Goal: Transaction & Acquisition: Purchase product/service

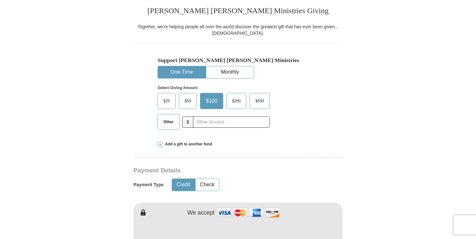
scroll to position [164, 0]
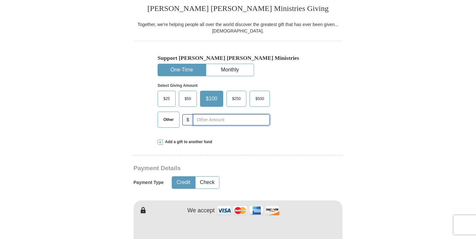
click at [228, 120] on input "text" at bounding box center [231, 119] width 77 height 11
type input "75"
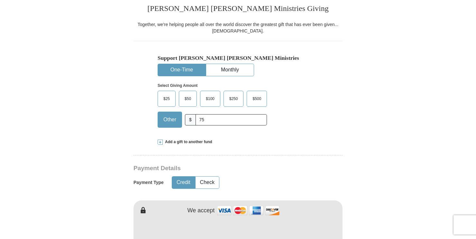
click at [291, 144] on div "Add a gift to another fund" at bounding box center [238, 141] width 161 height 5
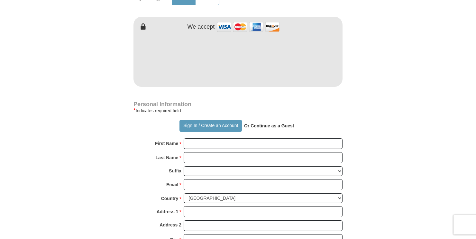
scroll to position [462, 0]
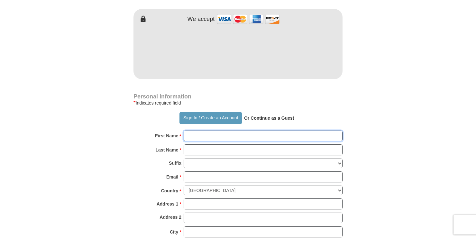
click at [233, 136] on input "First Name *" at bounding box center [263, 136] width 159 height 11
type input "[PERSON_NAME]"
click at [213, 148] on input "Last Name *" at bounding box center [263, 149] width 159 height 11
type input "wanjiku"
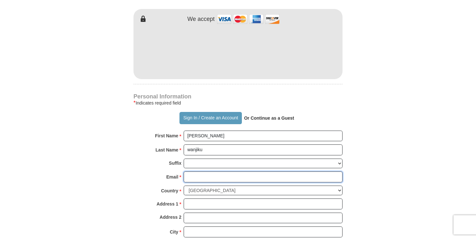
click at [188, 177] on input "Email *" at bounding box center [263, 176] width 159 height 11
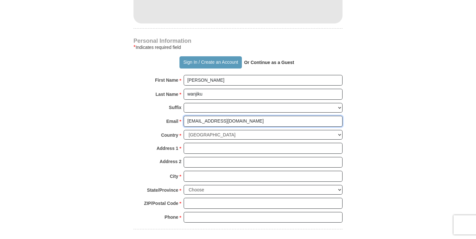
scroll to position [519, 0]
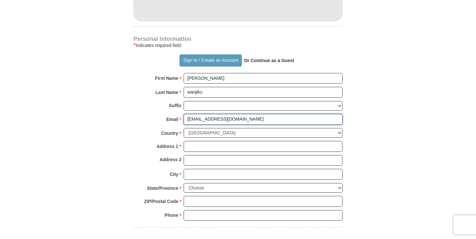
type input "[EMAIL_ADDRESS][DOMAIN_NAME]"
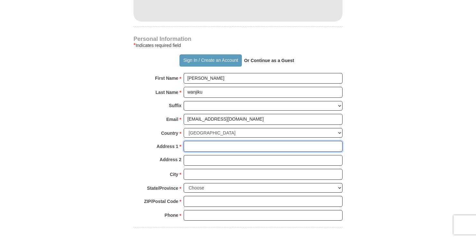
click at [190, 144] on input "Address 1 *" at bounding box center [263, 146] width 159 height 11
type input "14733 Kamacite [GEOGRAPHIC_DATA]"
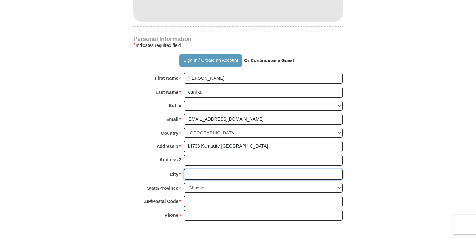
click at [192, 176] on input "City *" at bounding box center [263, 174] width 159 height 11
type input "[PERSON_NAME]"
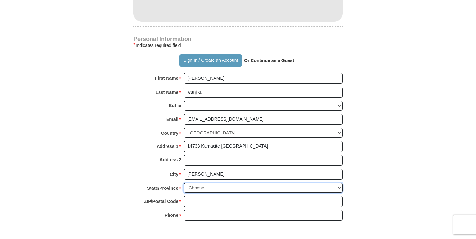
click at [201, 189] on select "Choose [US_STATE] [US_STATE] [US_STATE] [US_STATE] [US_STATE] Armed Forces Amer…" at bounding box center [263, 188] width 159 height 10
select select "MN"
click at [184, 183] on select "Choose [US_STATE] [US_STATE] [US_STATE] [US_STATE] [US_STATE] Armed Forces Amer…" at bounding box center [263, 188] width 159 height 10
click at [216, 196] on input "ZIP/Postal Code *" at bounding box center [263, 201] width 159 height 11
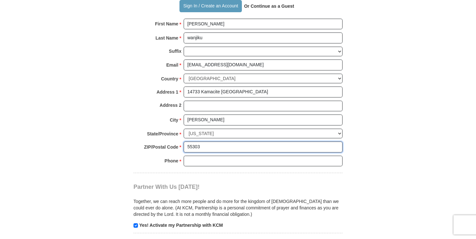
scroll to position [579, 0]
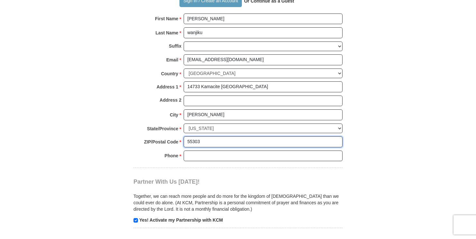
type input "55303"
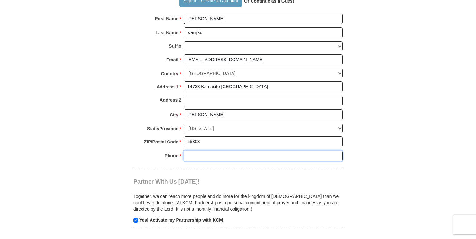
click at [232, 151] on input "Phone * *" at bounding box center [263, 156] width 159 height 11
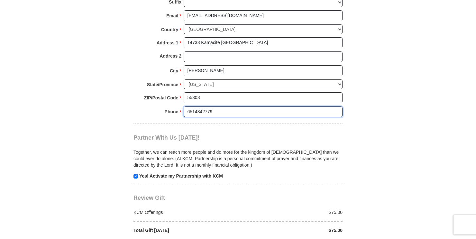
scroll to position [631, 0]
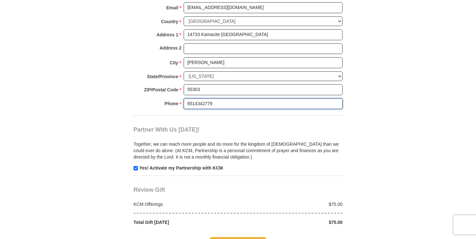
type input "6514342779"
click at [135, 166] on input "checkbox" at bounding box center [135, 168] width 5 height 5
checkbox input "false"
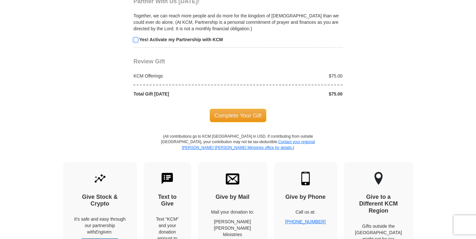
scroll to position [760, 0]
click at [262, 109] on span "Complete Your Gift" at bounding box center [238, 115] width 57 height 14
